Goal: Task Accomplishment & Management: Manage account settings

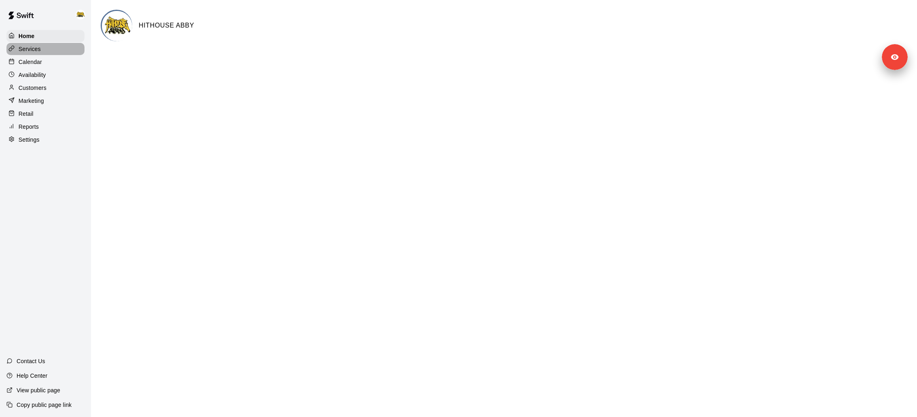
click at [33, 47] on p "Services" at bounding box center [30, 49] width 22 height 8
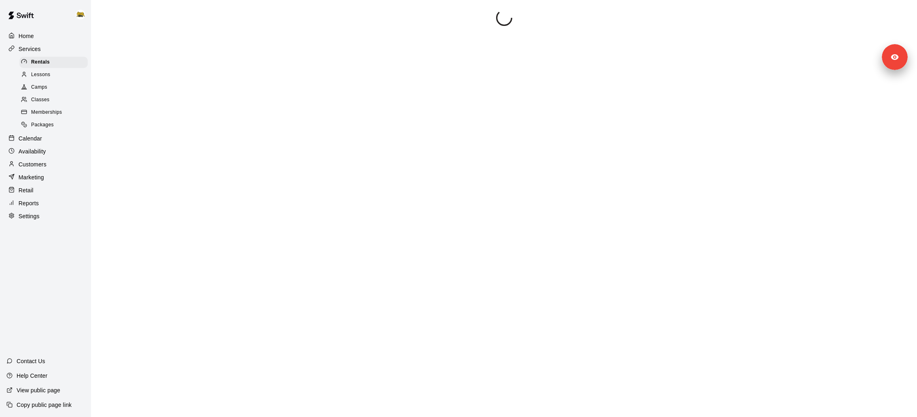
click at [41, 134] on p "Calendar" at bounding box center [30, 138] width 23 height 8
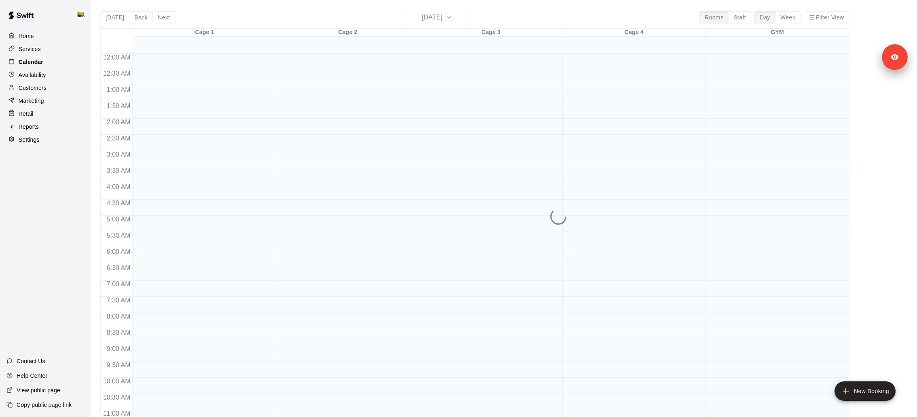
scroll to position [380, 0]
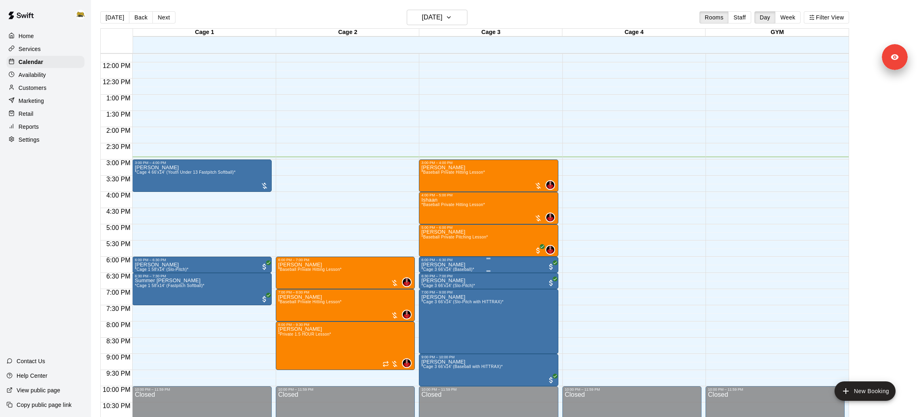
click at [431, 288] on img "edit" at bounding box center [429, 288] width 9 height 9
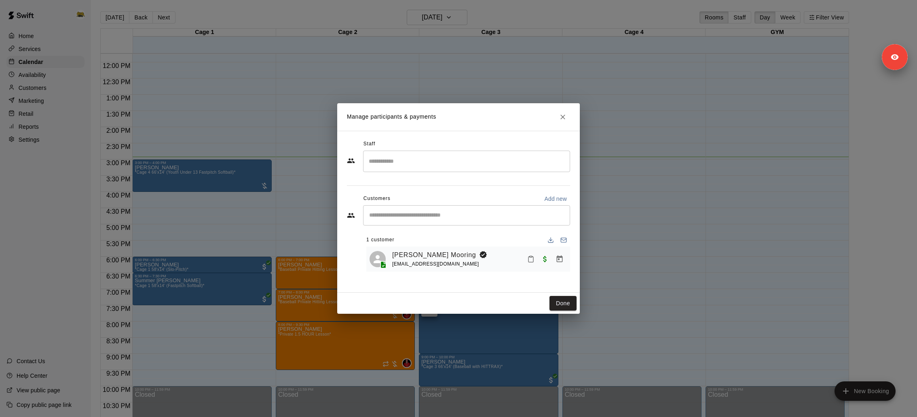
click at [67, 32] on div "Manage participants & payments Staff ​ Customers Add new ​ 1 customer [PERSON_N…" at bounding box center [458, 208] width 917 height 417
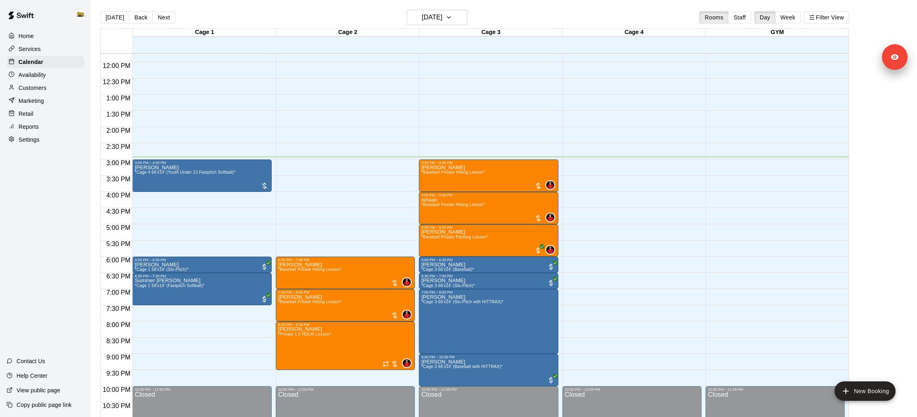
click at [78, 13] on img at bounding box center [81, 15] width 10 height 10
click at [92, 63] on p "Sign out" at bounding box center [102, 61] width 21 height 8
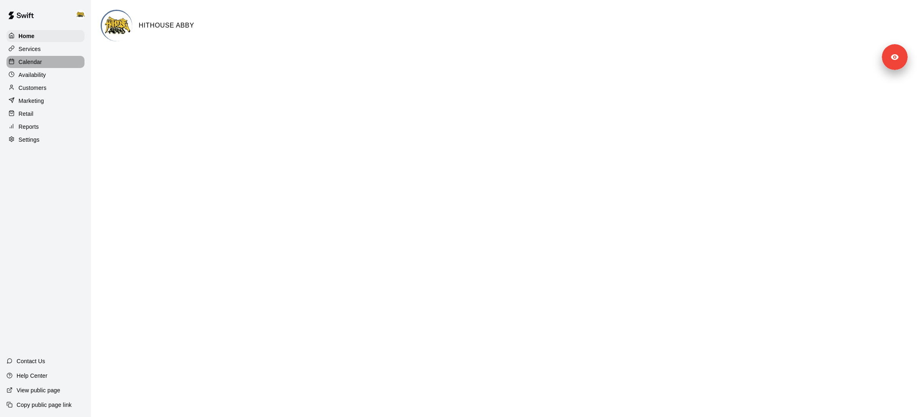
click at [32, 63] on p "Calendar" at bounding box center [30, 62] width 23 height 8
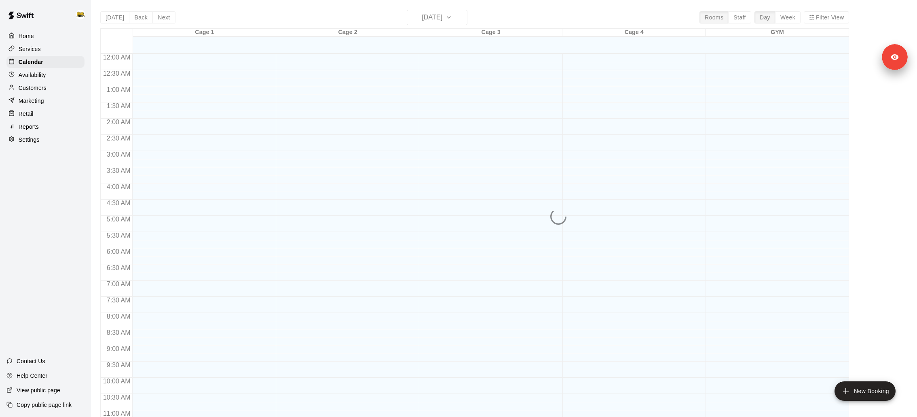
scroll to position [380, 0]
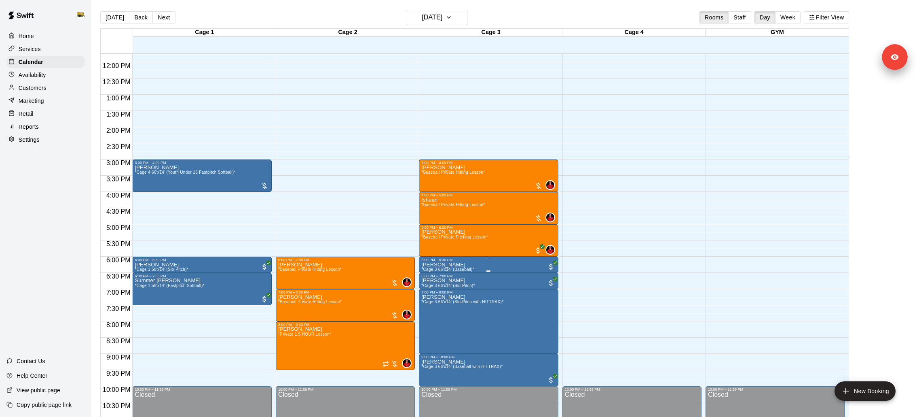
click at [433, 291] on img "edit" at bounding box center [429, 288] width 9 height 9
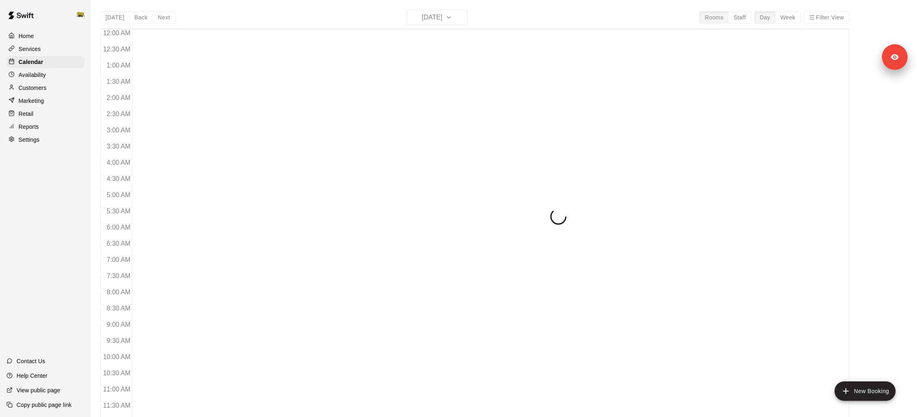
scroll to position [380, 0]
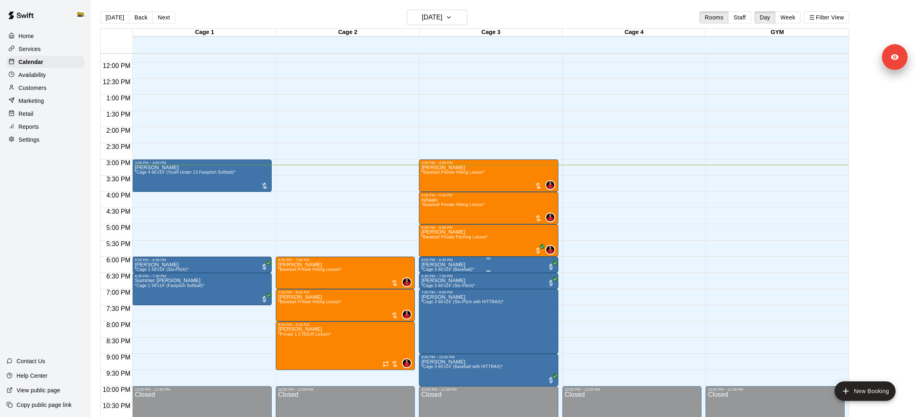
click at [432, 296] on button "edit" at bounding box center [429, 289] width 16 height 16
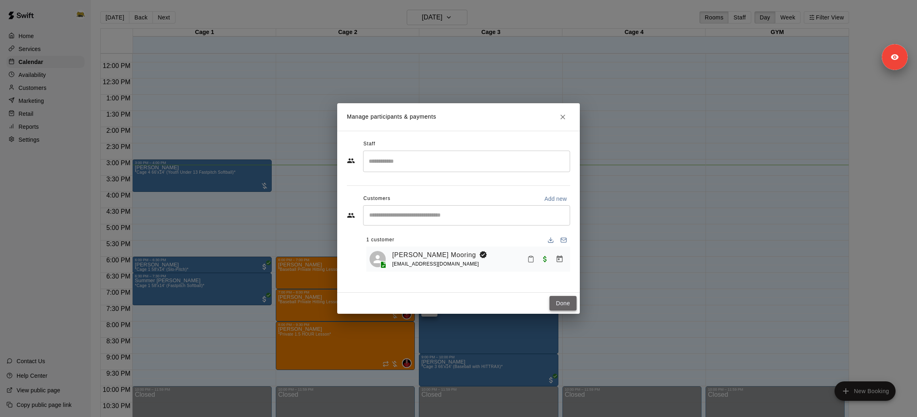
click at [561, 299] on button "Done" at bounding box center [563, 303] width 27 height 15
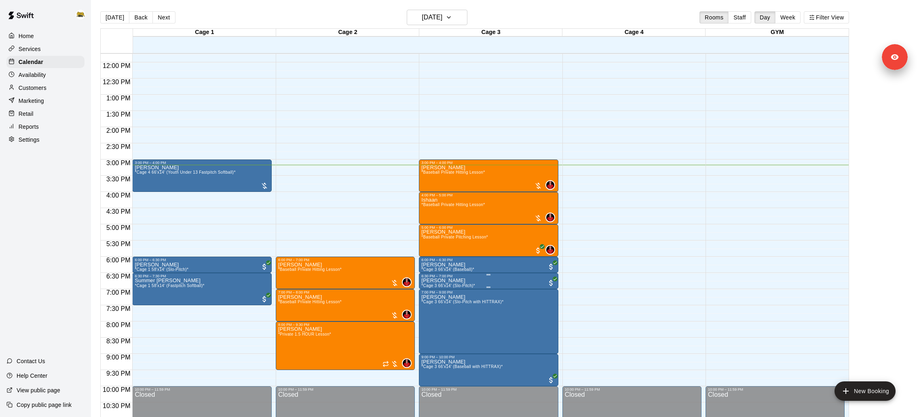
click at [506, 277] on div "6:30 PM – 7:00 PM" at bounding box center [488, 276] width 134 height 4
click at [425, 302] on img "edit" at bounding box center [429, 300] width 9 height 9
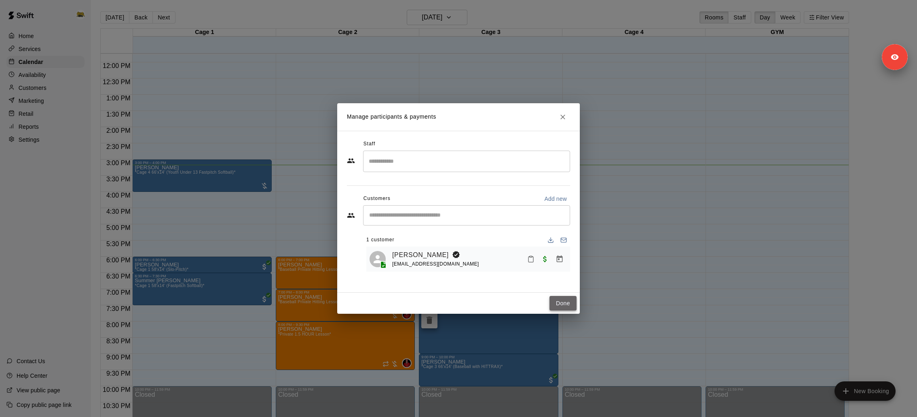
click at [560, 300] on button "Done" at bounding box center [563, 303] width 27 height 15
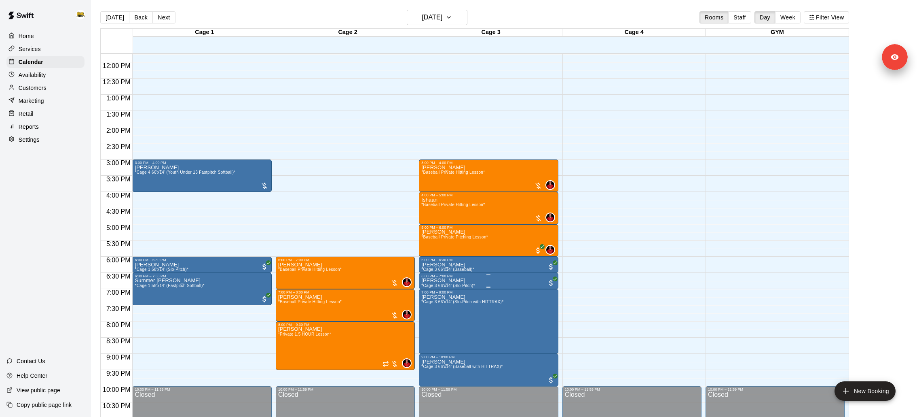
click at [451, 285] on span "*Cage 3 66'x14' (Slo-Pitch)*" at bounding box center [448, 285] width 54 height 4
click at [438, 308] on div at bounding box center [458, 208] width 917 height 417
click at [449, 282] on div at bounding box center [458, 208] width 917 height 417
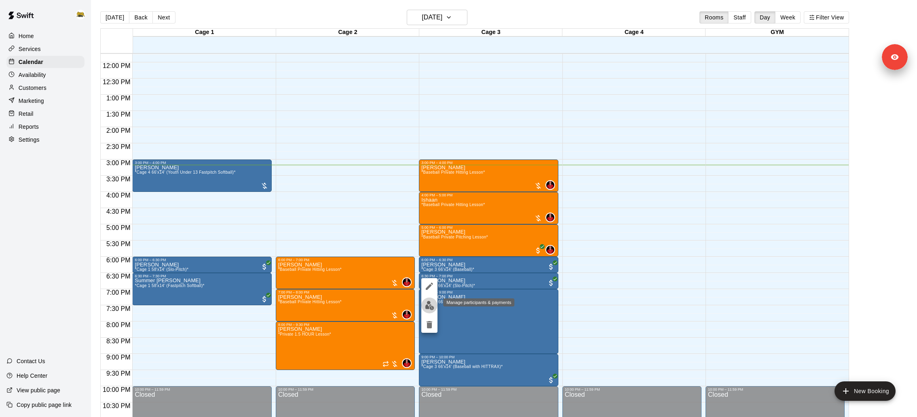
click at [428, 307] on img "edit" at bounding box center [429, 304] width 9 height 9
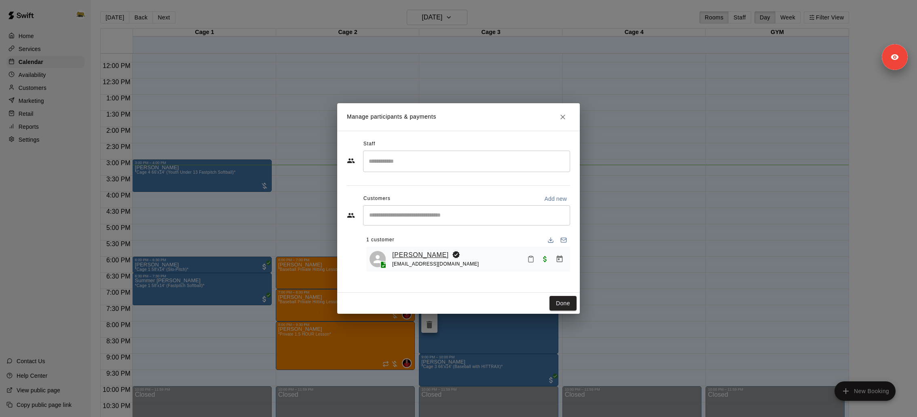
click at [412, 256] on link "[PERSON_NAME]" at bounding box center [420, 255] width 57 height 11
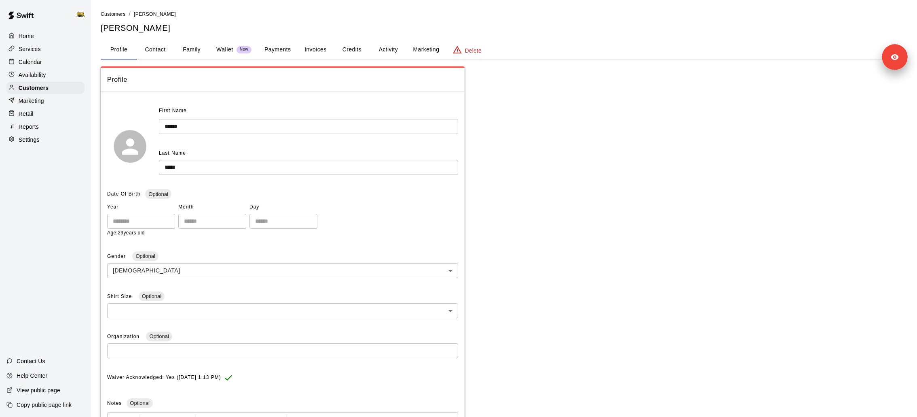
click at [269, 54] on button "Payments" at bounding box center [277, 49] width 39 height 19
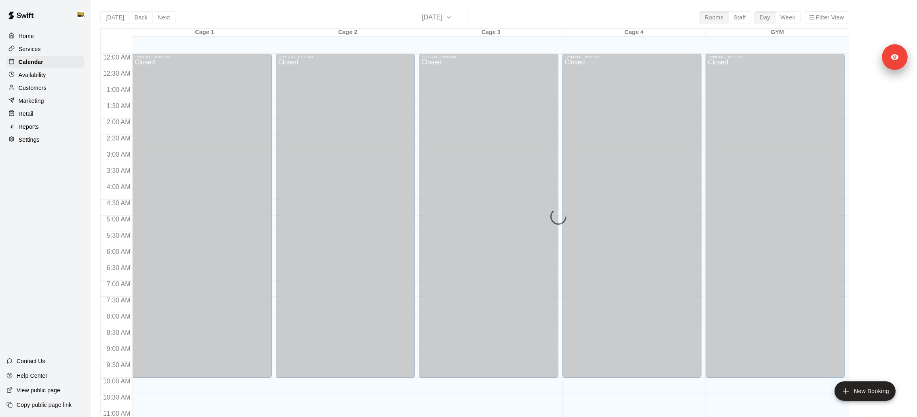
scroll to position [380, 0]
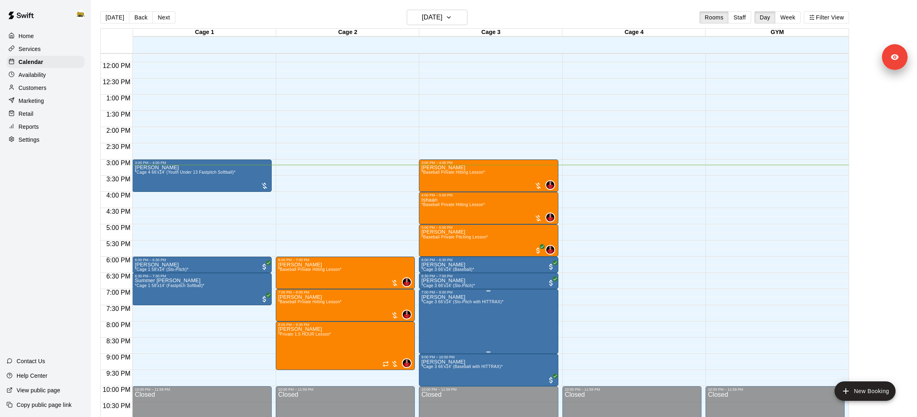
click at [433, 300] on icon "edit" at bounding box center [430, 302] width 10 height 10
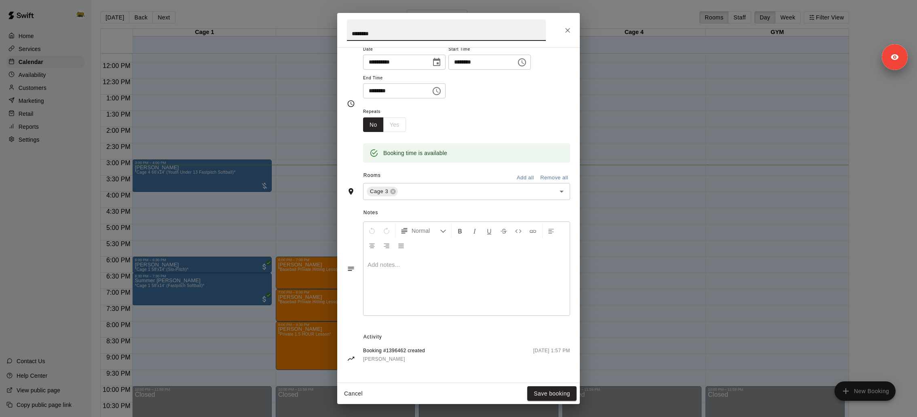
scroll to position [0, 0]
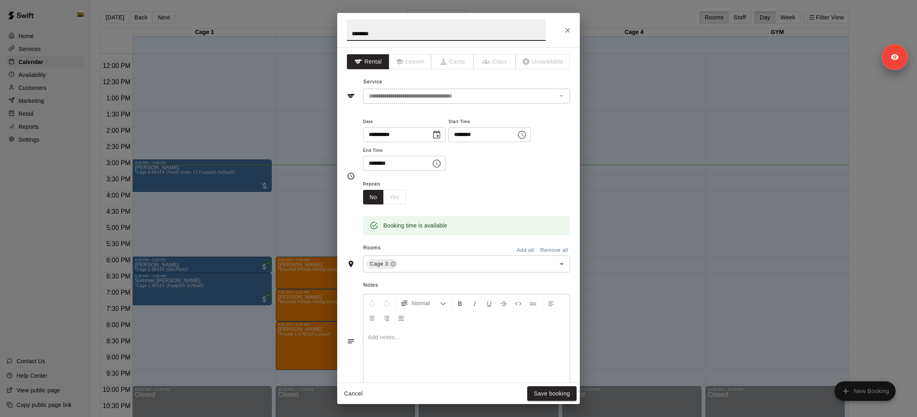
click at [567, 27] on icon "Close" at bounding box center [568, 30] width 8 height 8
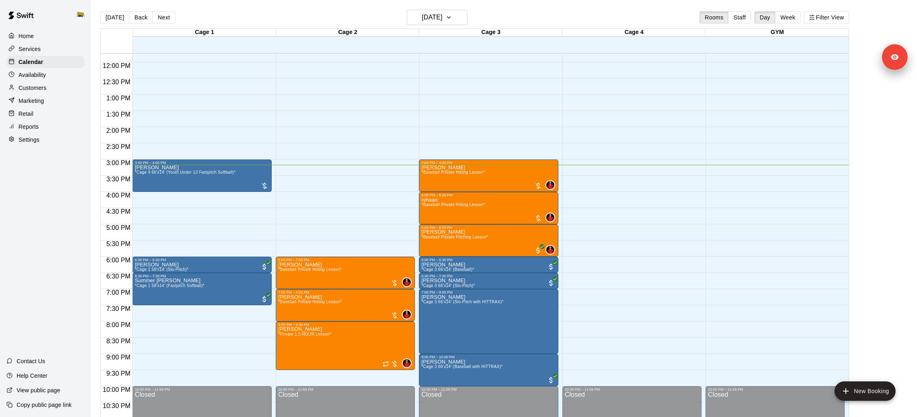
click at [35, 138] on p "Settings" at bounding box center [29, 139] width 21 height 8
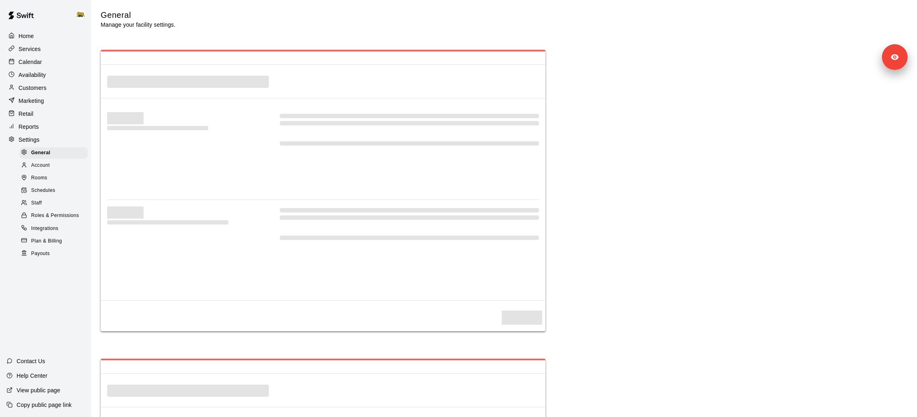
select select "**"
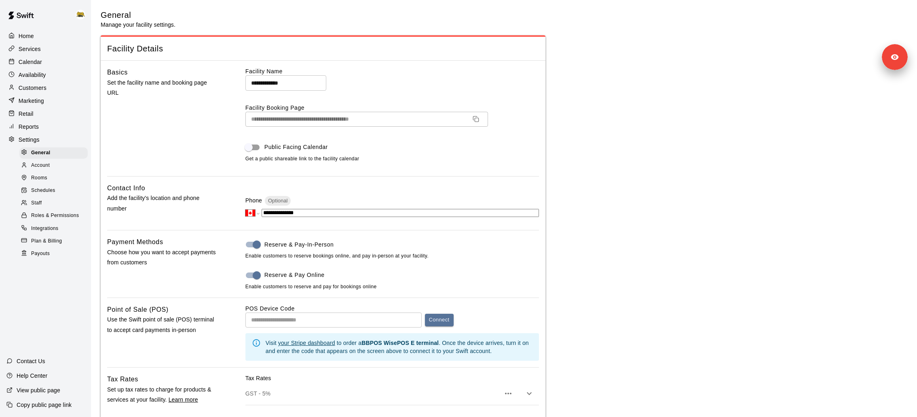
scroll to position [1754, 0]
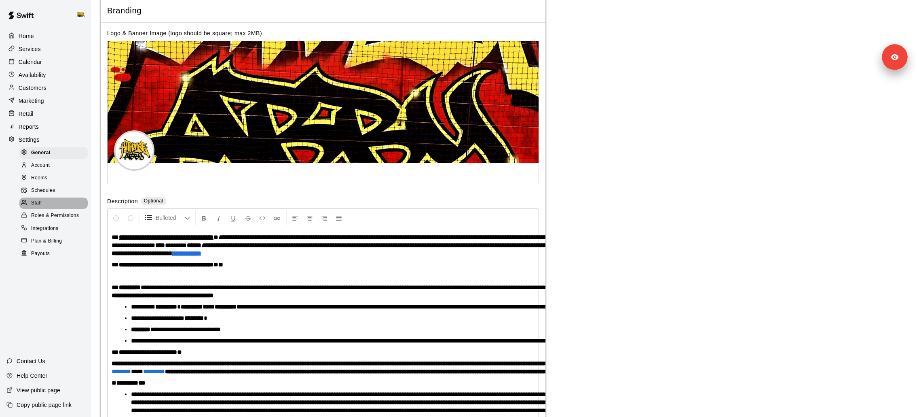
click at [54, 199] on div "Staff" at bounding box center [53, 202] width 68 height 11
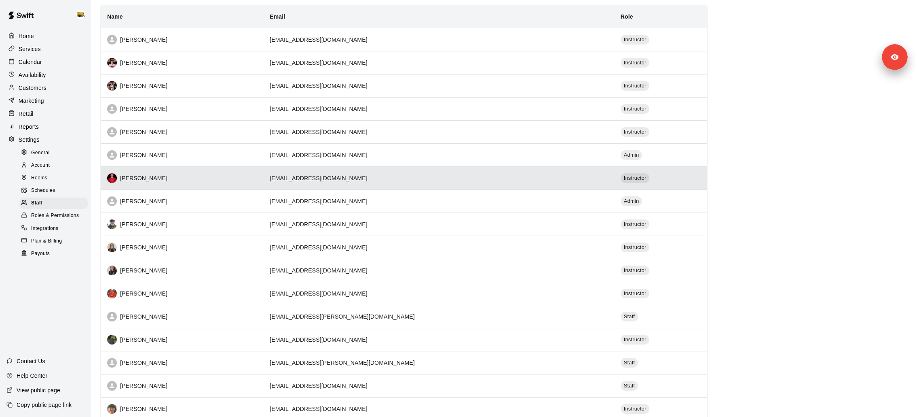
scroll to position [84, 0]
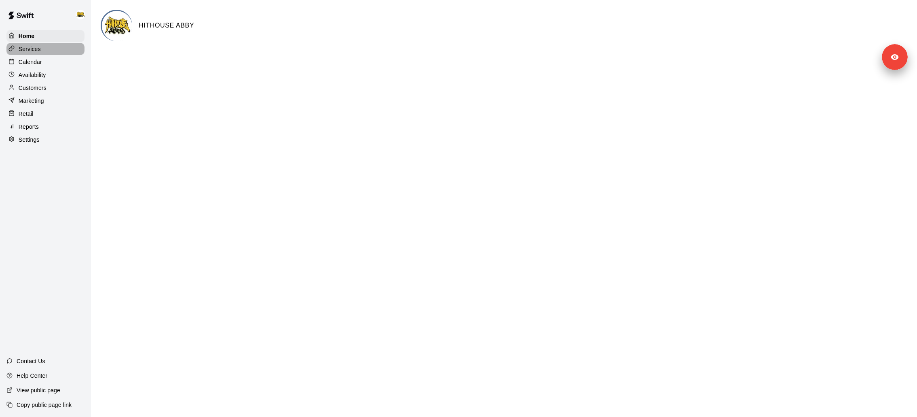
click at [46, 53] on div "Services" at bounding box center [45, 49] width 78 height 12
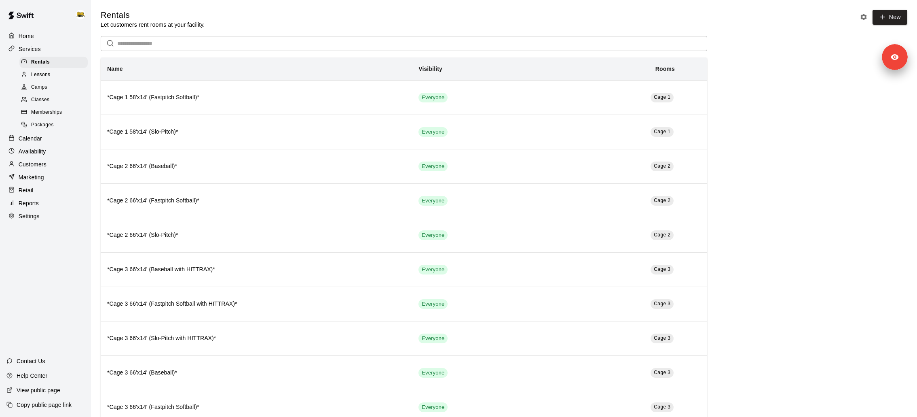
click at [51, 137] on div "Calendar" at bounding box center [45, 138] width 78 height 12
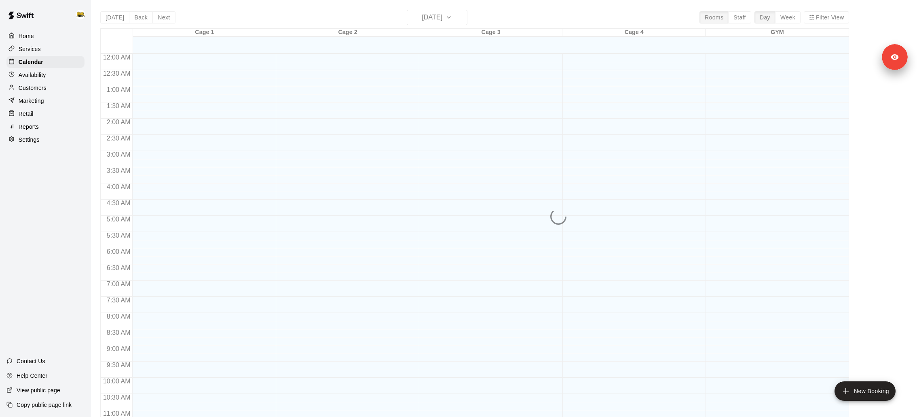
scroll to position [380, 0]
